Goal: Task Accomplishment & Management: Manage account settings

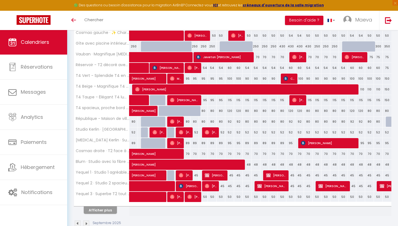
scroll to position [139, 0]
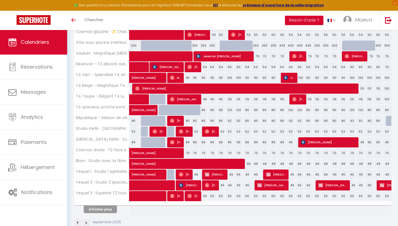
click at [106, 210] on button "Afficher plus" at bounding box center [100, 209] width 33 height 7
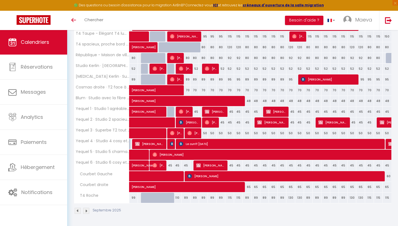
scroll to position [202, 0]
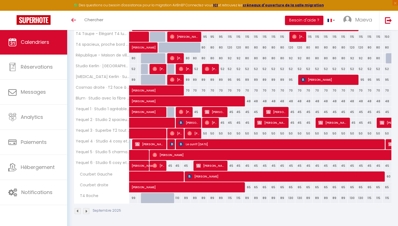
click at [202, 200] on div "89" at bounding box center [203, 198] width 9 height 10
type input "89"
type input "[DATE]"
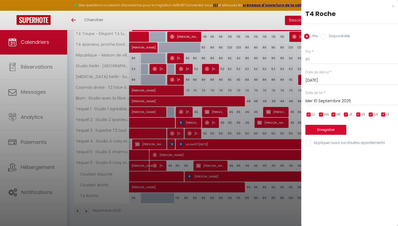
click at [344, 102] on input "Mer 10 Septembre 2025" at bounding box center [351, 101] width 93 height 7
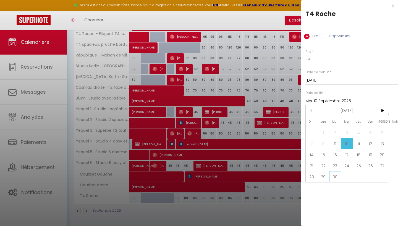
click at [330, 176] on span "30" at bounding box center [335, 177] width 12 height 11
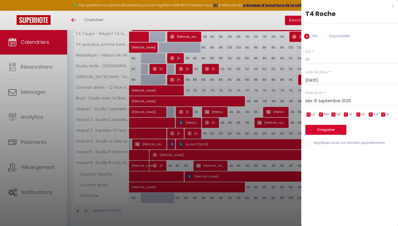
type input "[DATE]"
click at [359, 114] on input "checkbox" at bounding box center [358, 115] width 6 height 6
checkbox input "false"
click at [372, 114] on input "checkbox" at bounding box center [371, 115] width 6 height 6
checkbox input "false"
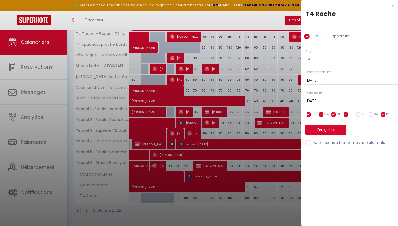
click at [320, 60] on input "89" at bounding box center [351, 59] width 93 height 10
type input "8"
type input "80"
click at [340, 129] on button "Enregistrer" at bounding box center [325, 130] width 41 height 10
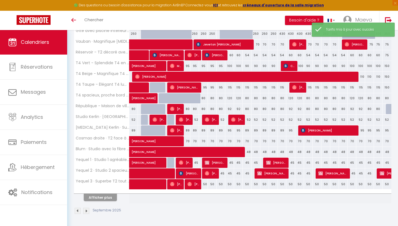
scroll to position [151, 0]
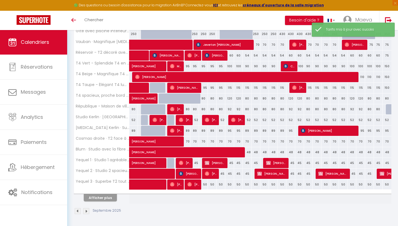
click at [110, 198] on button "Afficher plus" at bounding box center [100, 197] width 33 height 7
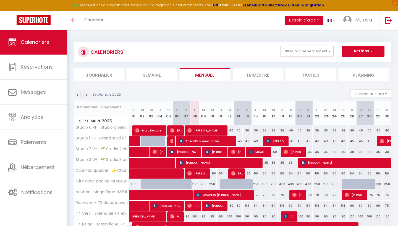
scroll to position [0, 0]
click at [368, 93] on button "Gestion des prix" at bounding box center [370, 94] width 41 height 8
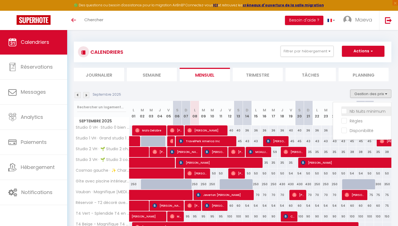
click at [358, 112] on input "Nb Nuits minimum" at bounding box center [366, 111] width 50 height 6
checkbox input "true"
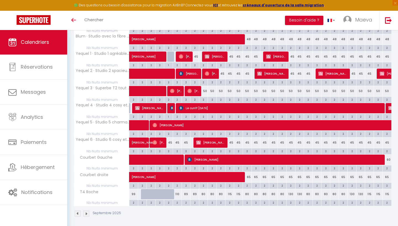
scroll to position [367, 0]
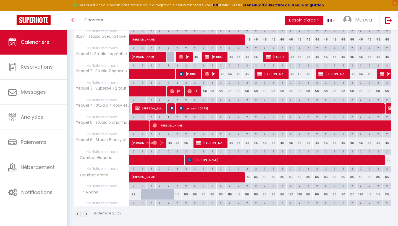
click at [231, 194] on div "115" at bounding box center [229, 195] width 9 height 10
type input "115"
type input "Ven 12 Septembre 2025"
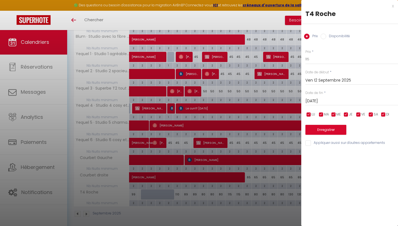
click at [351, 98] on input "[DATE]" at bounding box center [351, 101] width 93 height 7
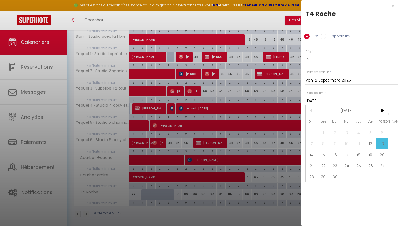
click at [337, 178] on span "30" at bounding box center [335, 177] width 12 height 11
type input "[DATE]"
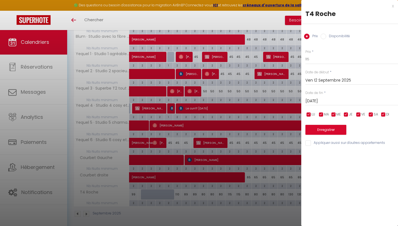
click at [345, 114] on input "checkbox" at bounding box center [346, 115] width 6 height 6
checkbox input "false"
click at [333, 113] on input "checkbox" at bounding box center [334, 115] width 6 height 6
checkbox input "false"
click at [320, 113] on input "checkbox" at bounding box center [321, 115] width 6 height 6
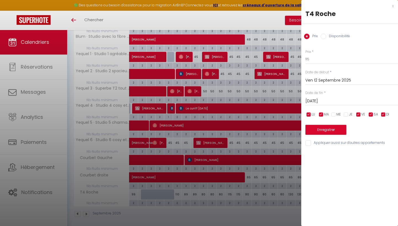
checkbox input "false"
click at [308, 114] on input "checkbox" at bounding box center [309, 115] width 6 height 6
checkbox input "false"
click at [382, 114] on input "checkbox" at bounding box center [383, 115] width 6 height 6
checkbox input "false"
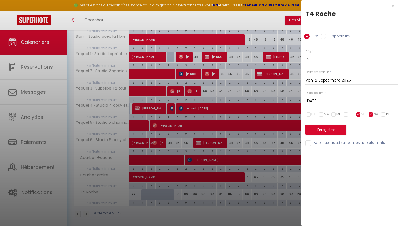
click at [317, 60] on input "115" at bounding box center [351, 59] width 93 height 10
type input "1"
type input "92"
click at [342, 128] on button "Enregistrer" at bounding box center [325, 130] width 41 height 10
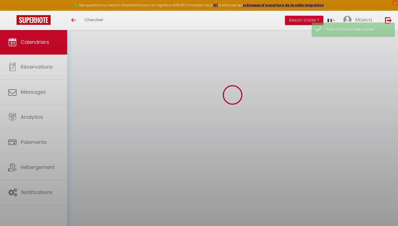
scroll to position [30, 0]
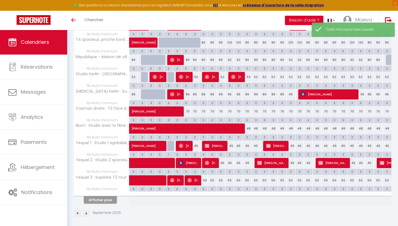
click at [114, 197] on button "Afficher plus" at bounding box center [100, 200] width 33 height 7
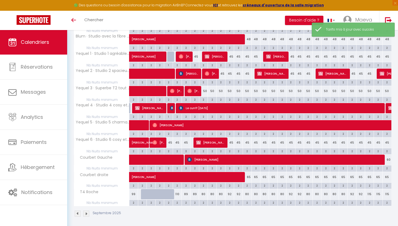
scroll to position [367, 0]
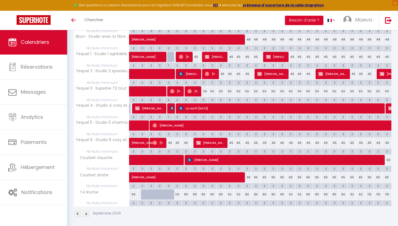
click at [370, 193] on div "115" at bounding box center [369, 195] width 9 height 10
type input "115"
type input "Dim 28 Septembre 2025"
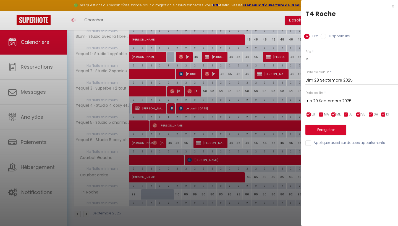
click at [347, 100] on input "Lun 29 Septembre 2025" at bounding box center [351, 101] width 93 height 7
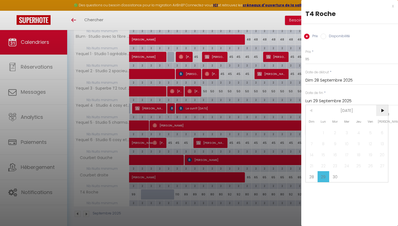
click at [382, 110] on span ">" at bounding box center [382, 110] width 12 height 11
click at [345, 131] on span "1" at bounding box center [347, 132] width 12 height 11
type input "Mer 01 Octobre 2025"
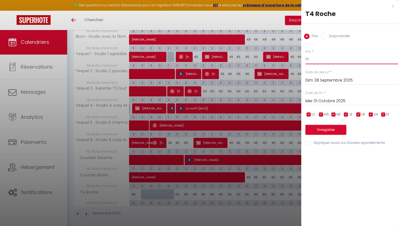
click at [324, 60] on input "115" at bounding box center [351, 59] width 93 height 10
type input "1"
type input "92"
click at [334, 131] on button "Enregistrer" at bounding box center [325, 130] width 41 height 10
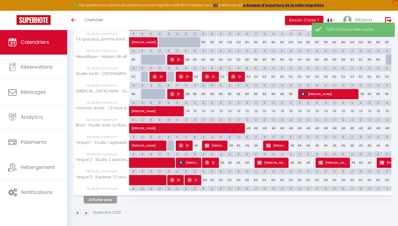
scroll to position [278, 0]
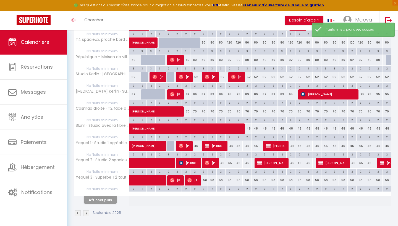
click at [109, 197] on button "Afficher plus" at bounding box center [100, 200] width 33 height 7
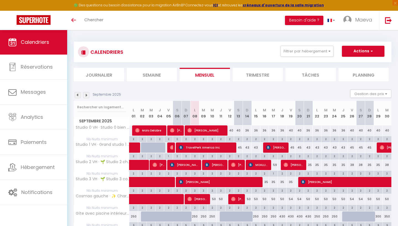
scroll to position [0, 0]
click at [88, 95] on img at bounding box center [86, 95] width 6 height 6
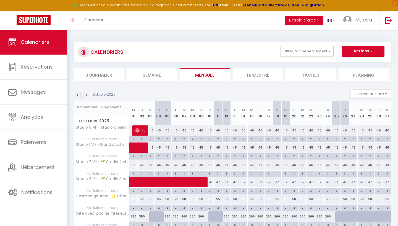
click at [78, 96] on img at bounding box center [78, 95] width 6 height 6
